Goal: Information Seeking & Learning: Compare options

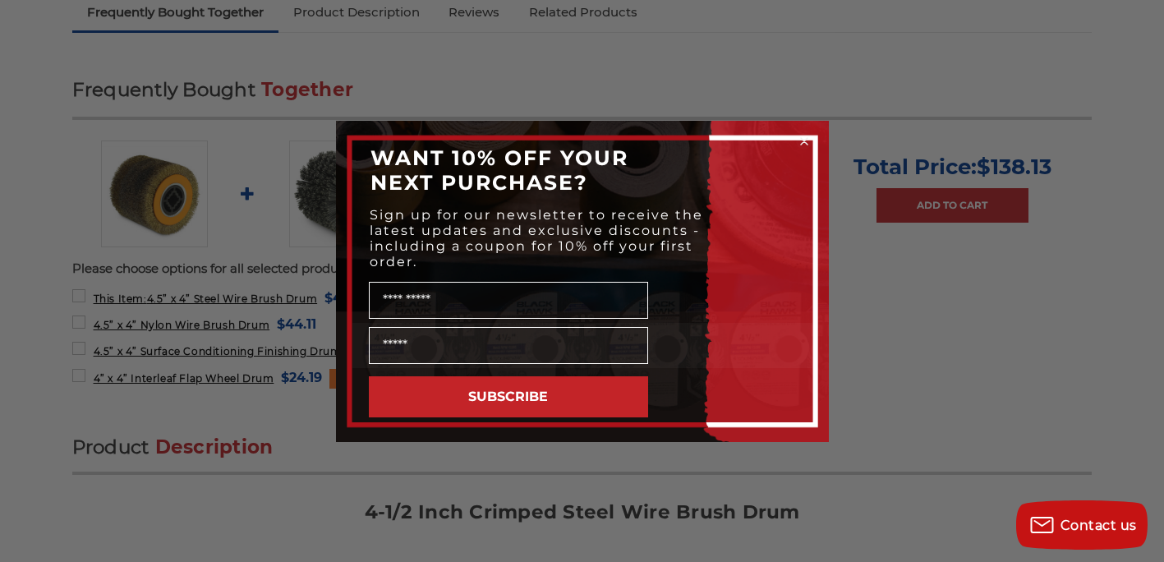
click at [803, 140] on circle "Close dialog" at bounding box center [804, 141] width 16 height 16
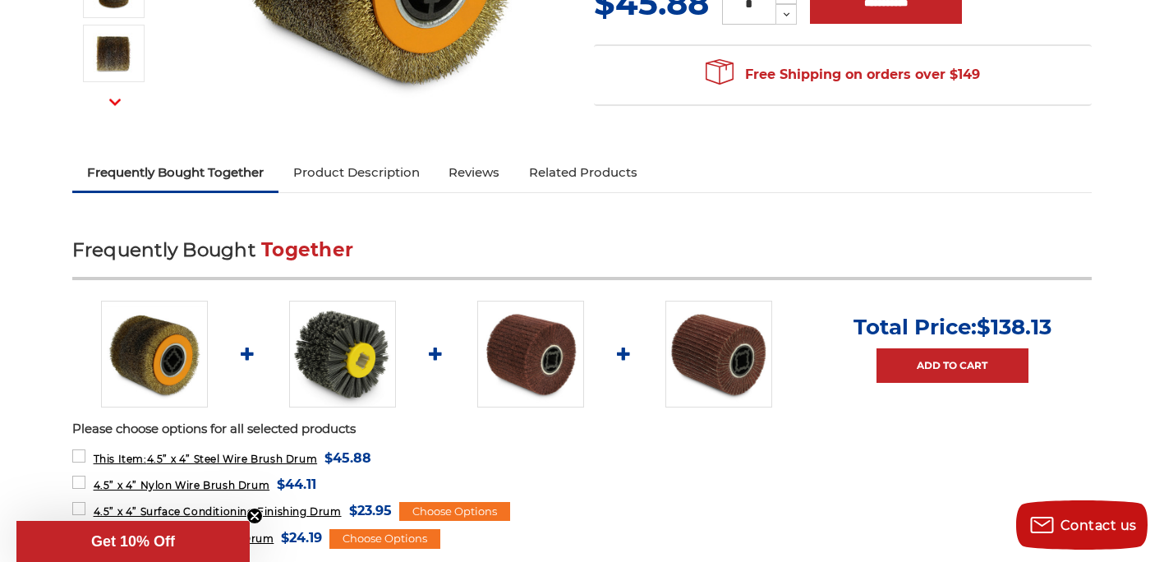
scroll to position [473, 0]
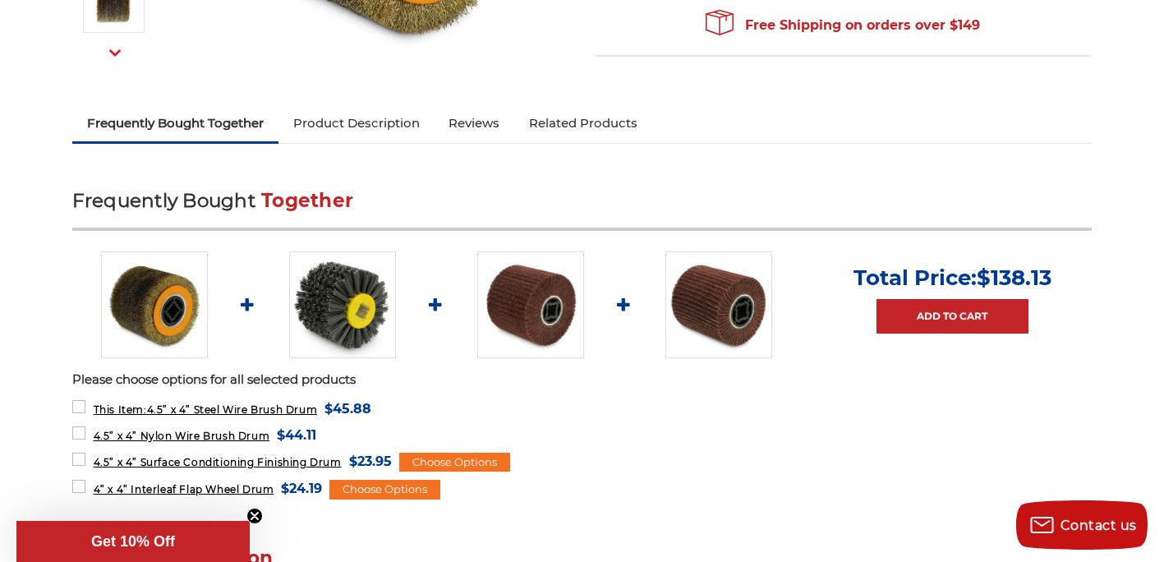
click at [311, 302] on img at bounding box center [342, 304] width 107 height 107
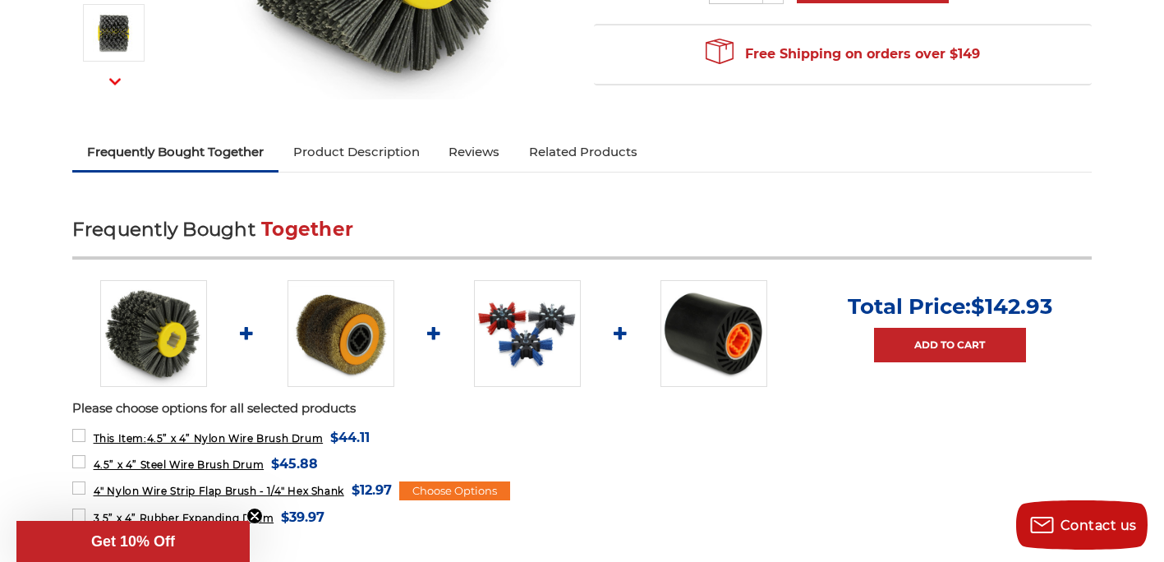
scroll to position [447, 0]
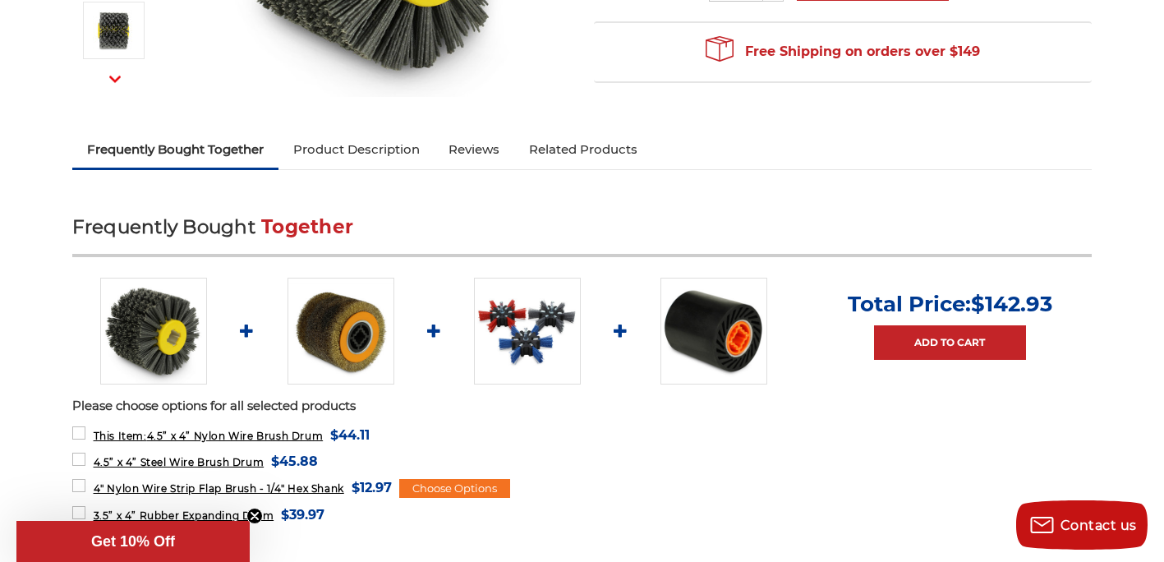
click at [367, 310] on img at bounding box center [341, 331] width 107 height 107
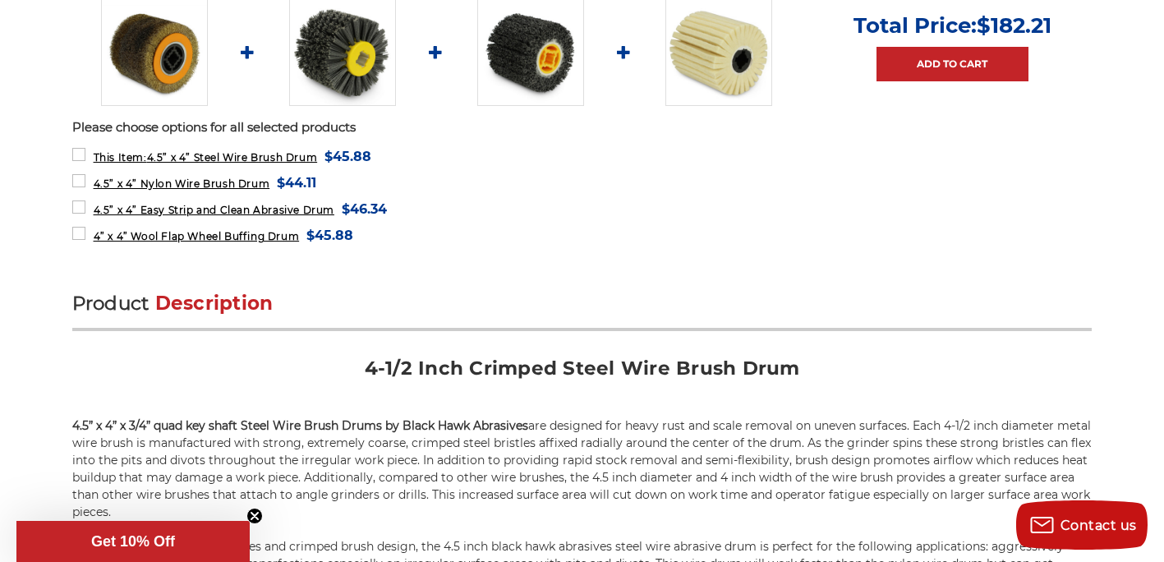
scroll to position [795, 0]
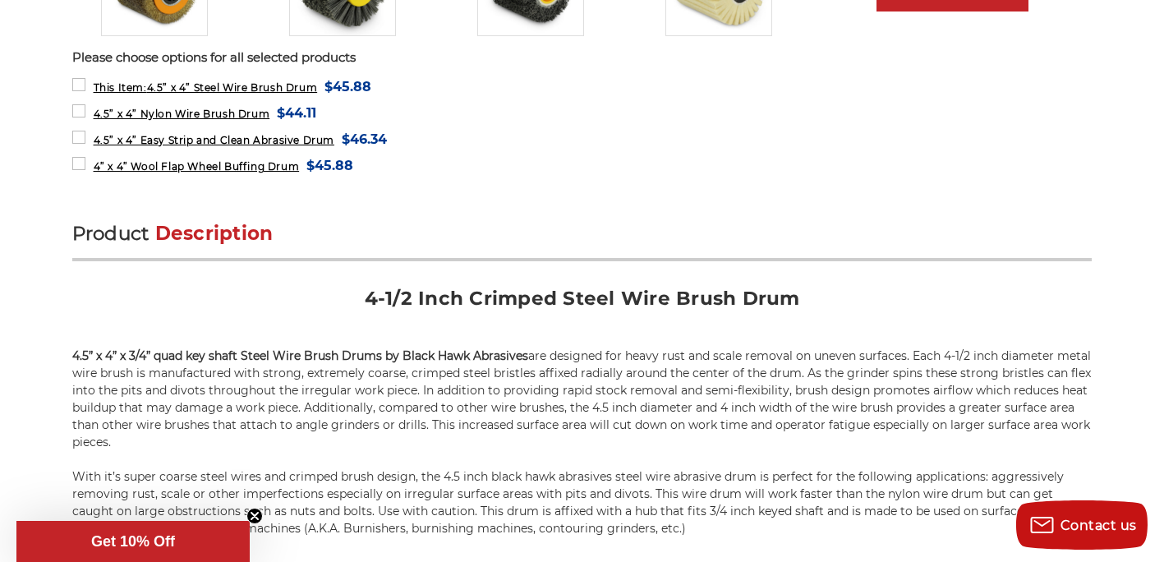
drag, startPoint x: 0, startPoint y: 0, endPoint x: 667, endPoint y: -61, distance: 669.8
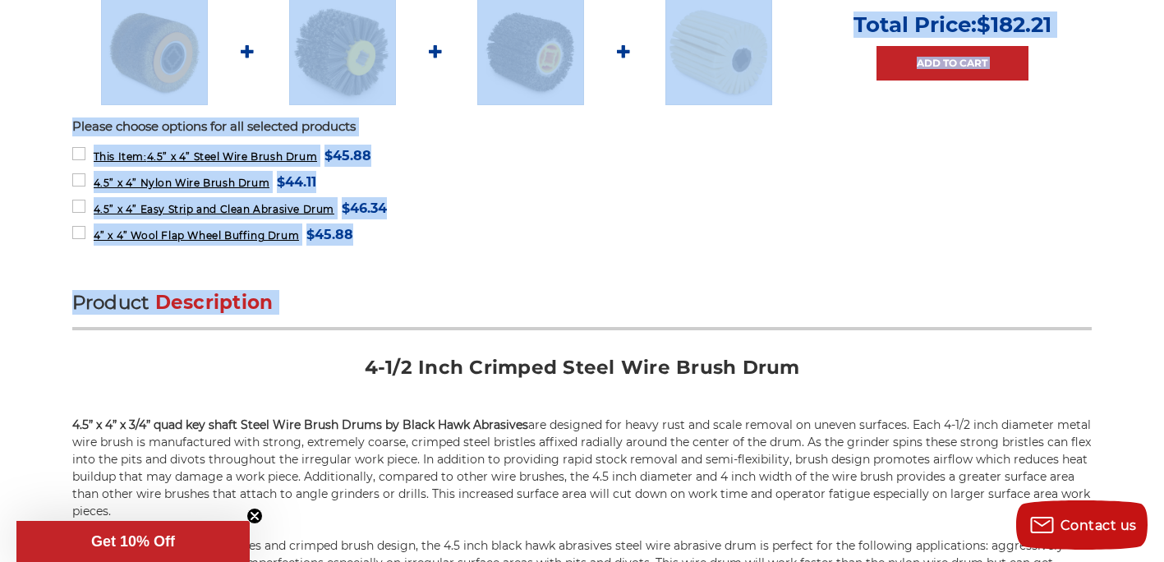
click at [617, 200] on form "4.5” x 4” Easy Strip and Clean Abrasive Drum MSRP: Was: Now: $46.34 (You save )" at bounding box center [582, 207] width 1020 height 21
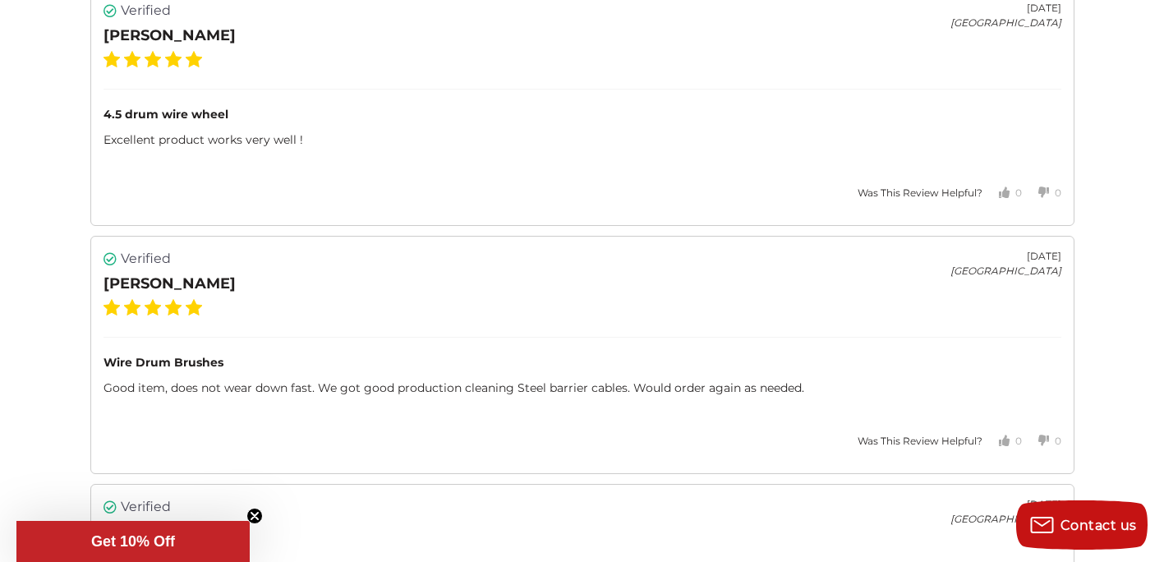
scroll to position [2409, 0]
